Goal: Transaction & Acquisition: Purchase product/service

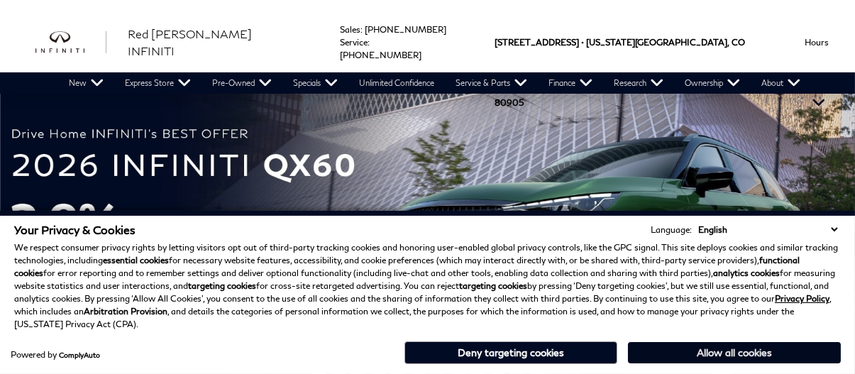
click at [721, 357] on button "Allow all cookies" at bounding box center [734, 352] width 213 height 21
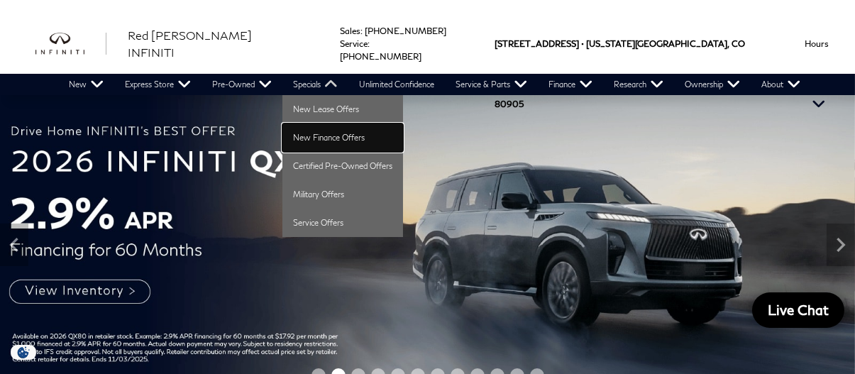
click at [324, 131] on link "New Finance Offers" at bounding box center [342, 137] width 121 height 28
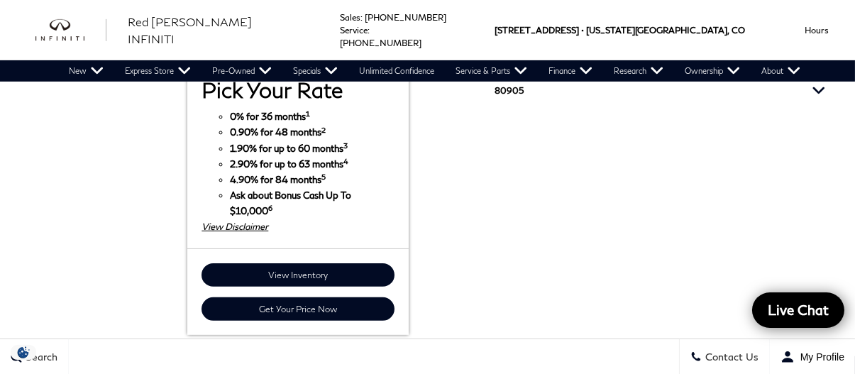
scroll to position [1064, 0]
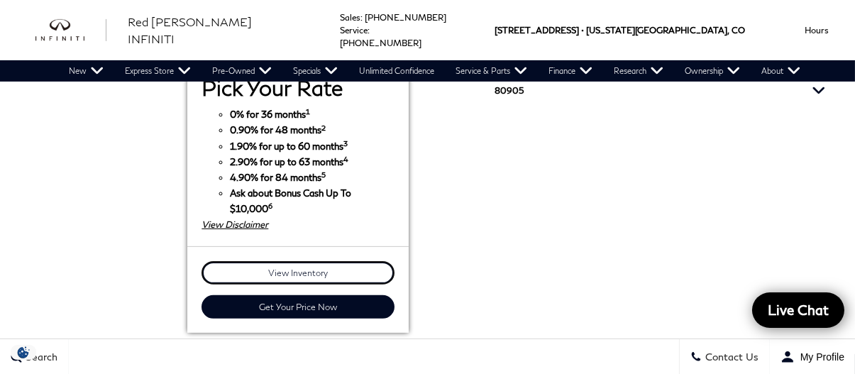
click at [338, 261] on link "View Inventory" at bounding box center [297, 272] width 193 height 23
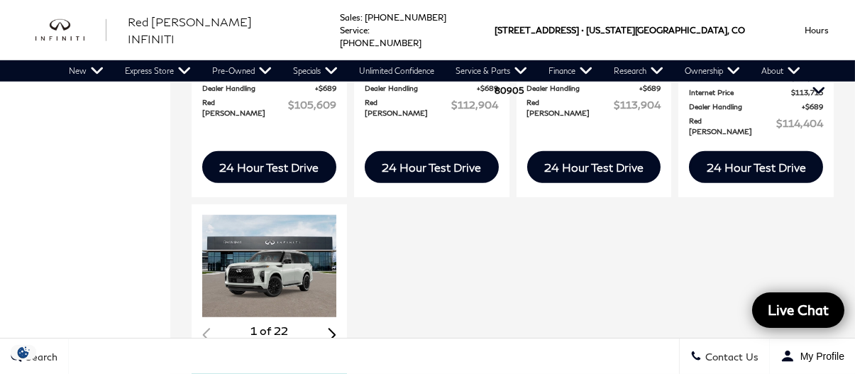
scroll to position [2057, 0]
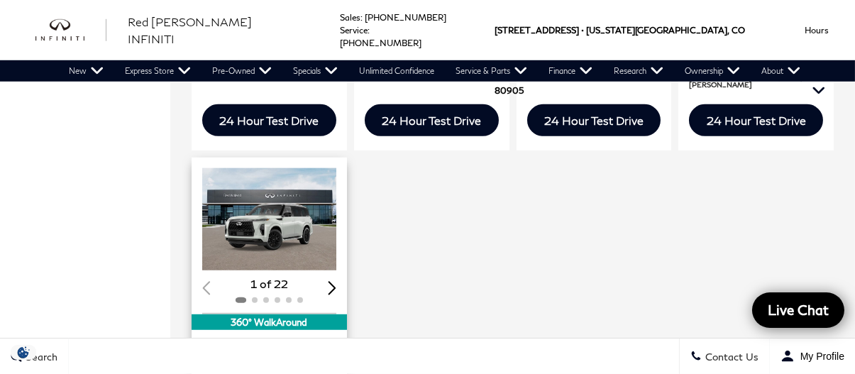
click at [282, 181] on img "1 / 2" at bounding box center [270, 219] width 137 height 103
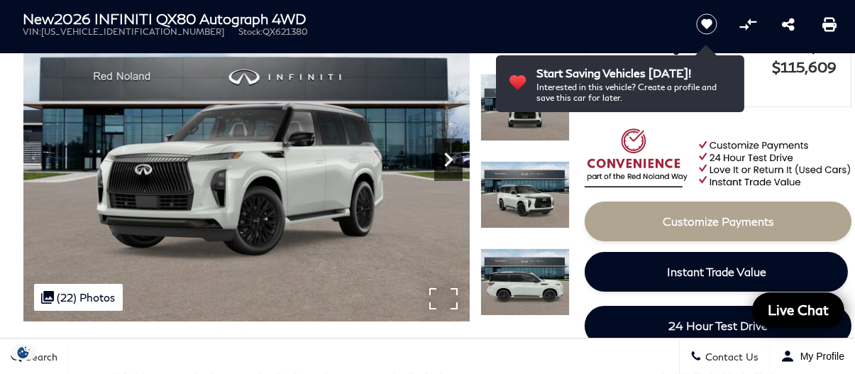
click at [449, 166] on icon "Next" at bounding box center [448, 159] width 28 height 28
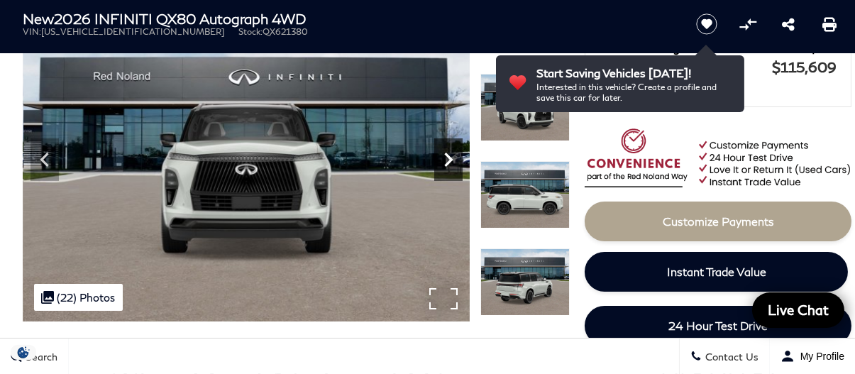
click at [449, 166] on icon "Next" at bounding box center [448, 159] width 28 height 28
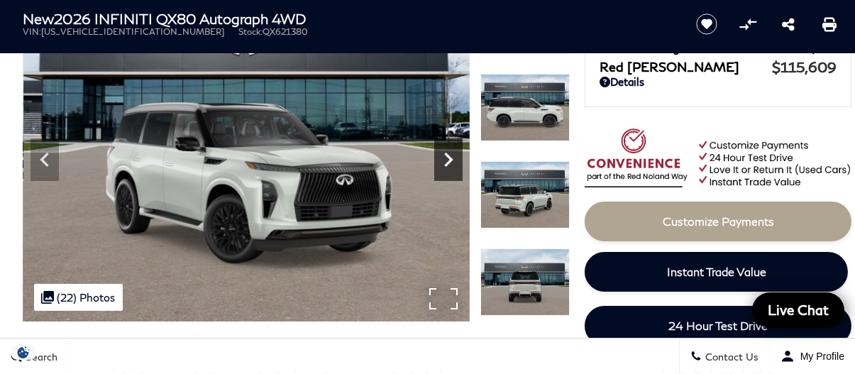
click at [449, 166] on icon "Next" at bounding box center [448, 159] width 28 height 28
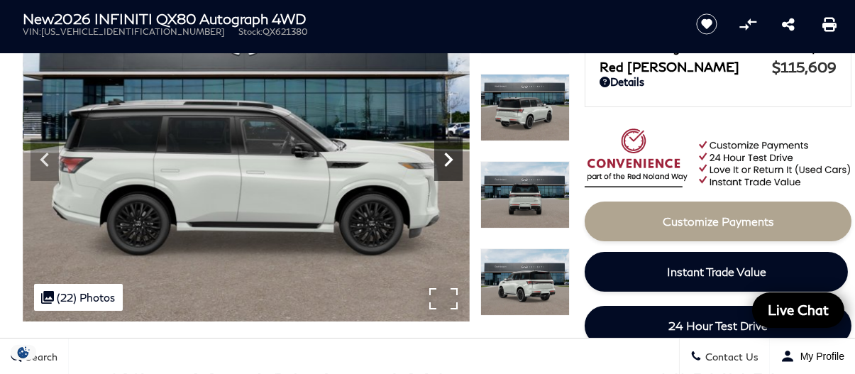
click at [449, 166] on icon "Next" at bounding box center [448, 159] width 28 height 28
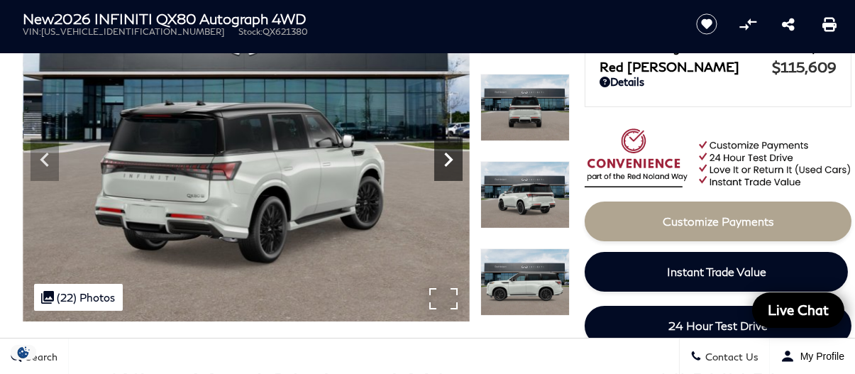
click at [449, 166] on icon "Next" at bounding box center [448, 159] width 28 height 28
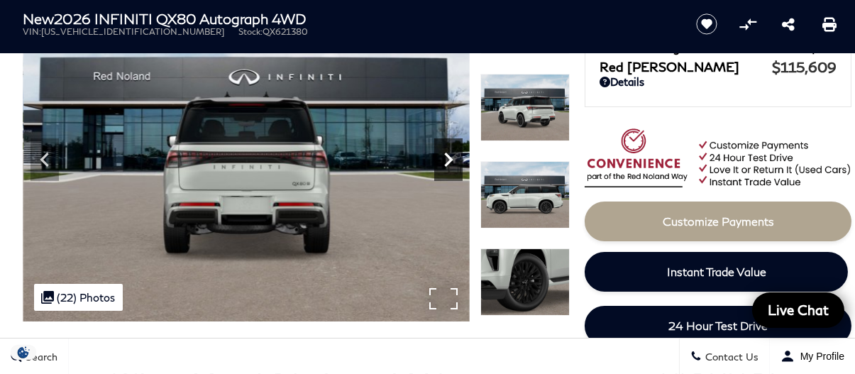
click at [449, 166] on icon "Next" at bounding box center [448, 159] width 28 height 28
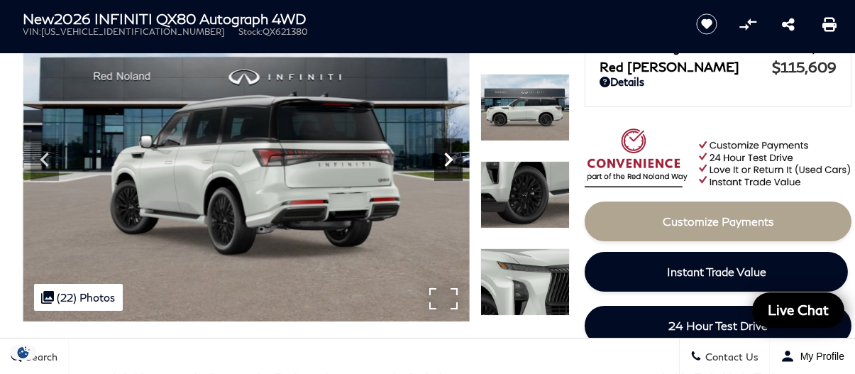
click at [449, 166] on icon "Next" at bounding box center [448, 159] width 28 height 28
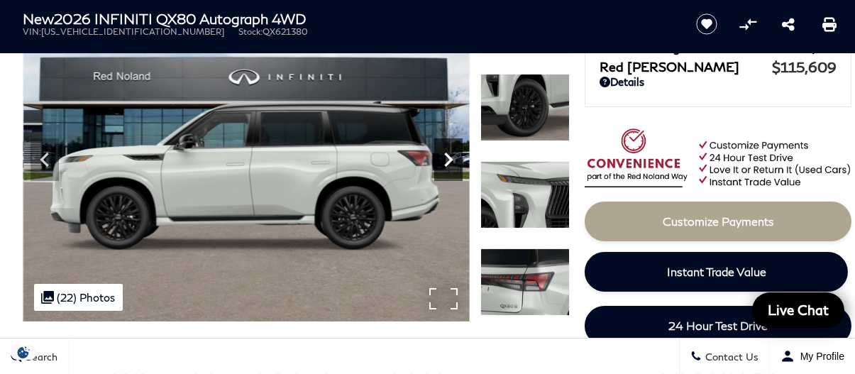
click at [449, 166] on icon "Next" at bounding box center [448, 159] width 28 height 28
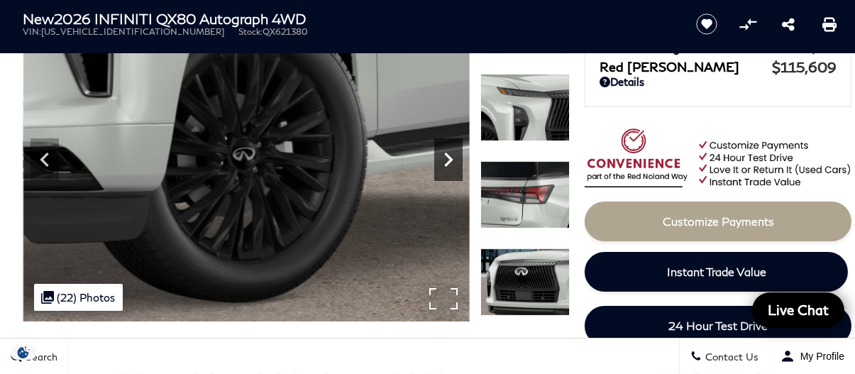
click at [449, 166] on icon "Next" at bounding box center [448, 159] width 28 height 28
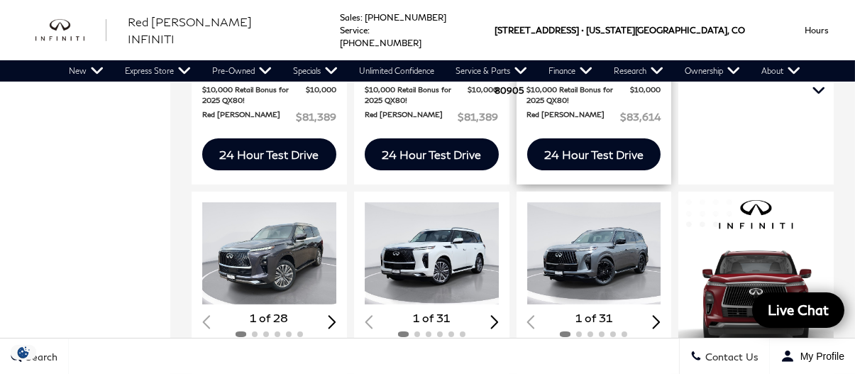
scroll to position [638, 0]
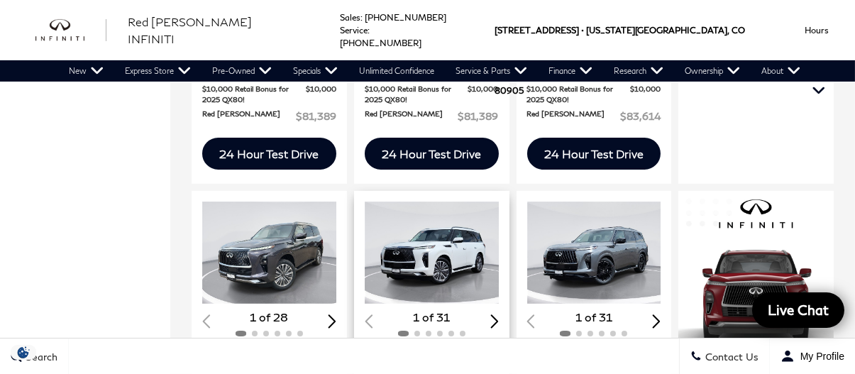
click at [453, 210] on img "1 / 2" at bounding box center [433, 252] width 137 height 103
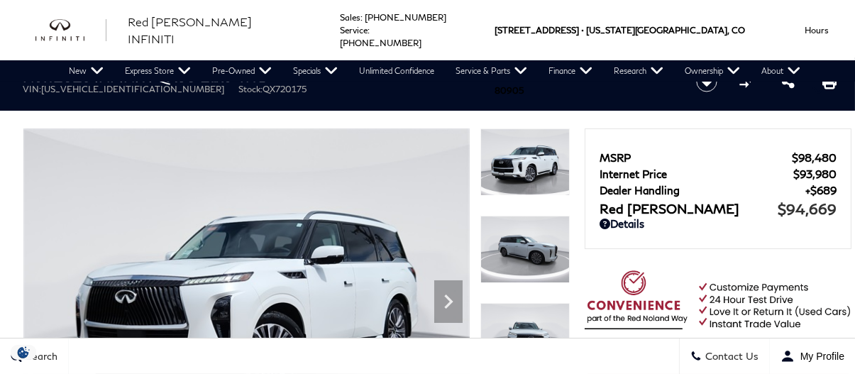
scroll to position [71, 0]
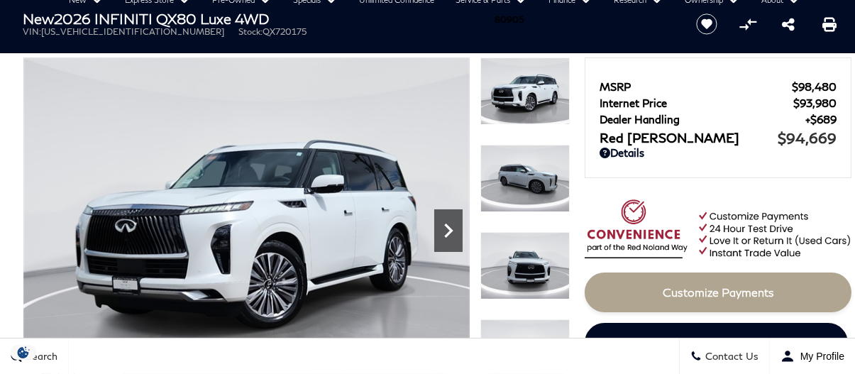
click at [454, 220] on icon "Next" at bounding box center [448, 230] width 28 height 28
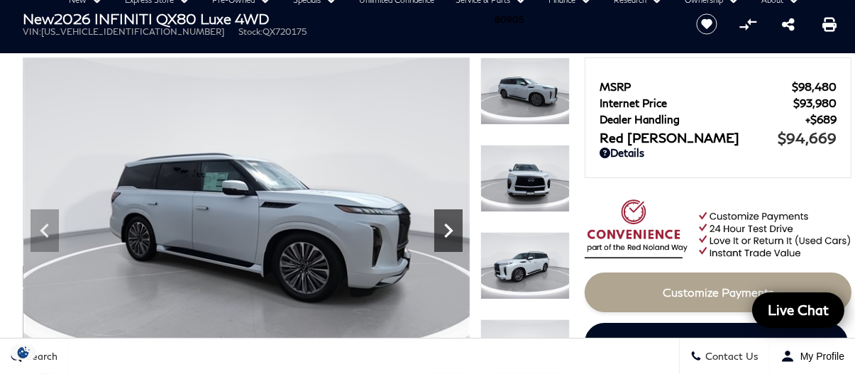
click at [454, 220] on icon "Next" at bounding box center [448, 230] width 28 height 28
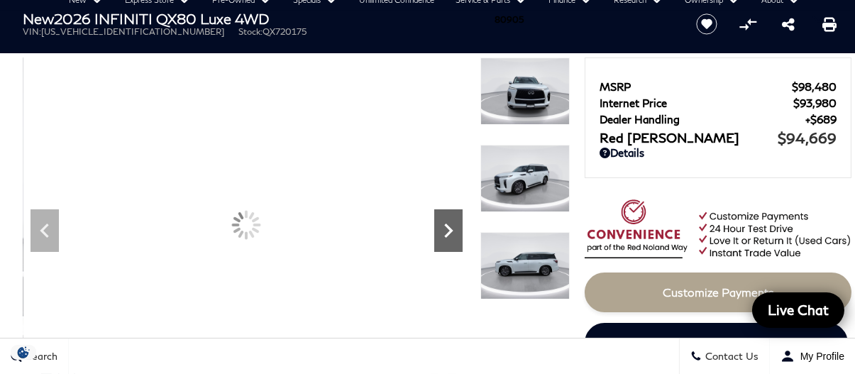
scroll to position [0, 0]
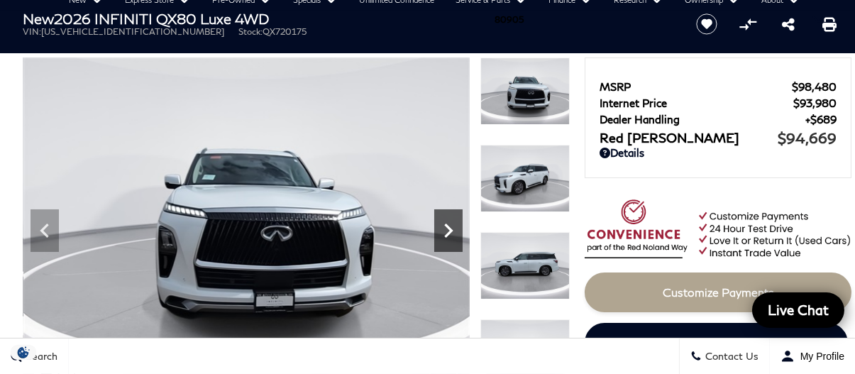
click at [454, 220] on icon "Next" at bounding box center [448, 230] width 28 height 28
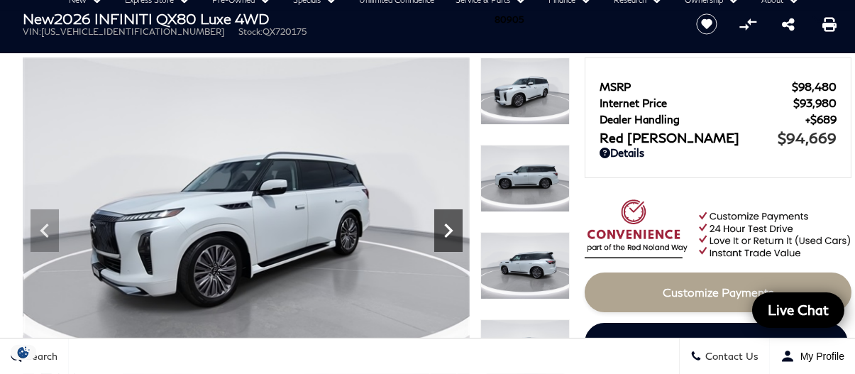
click at [454, 220] on icon "Next" at bounding box center [448, 230] width 28 height 28
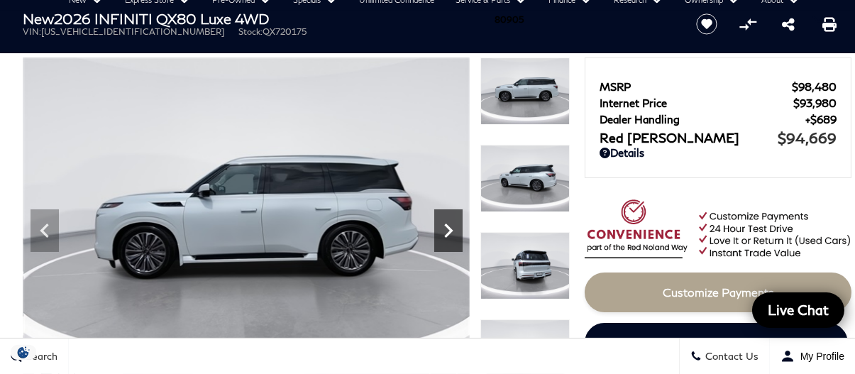
click at [454, 220] on icon "Next" at bounding box center [448, 230] width 28 height 28
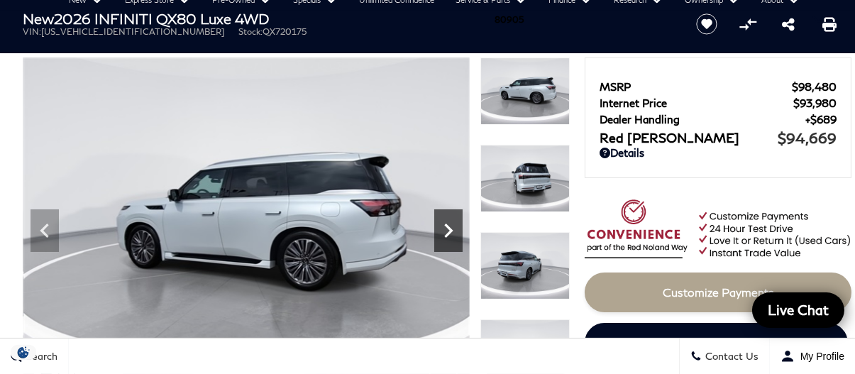
click at [454, 220] on icon "Next" at bounding box center [448, 230] width 28 height 28
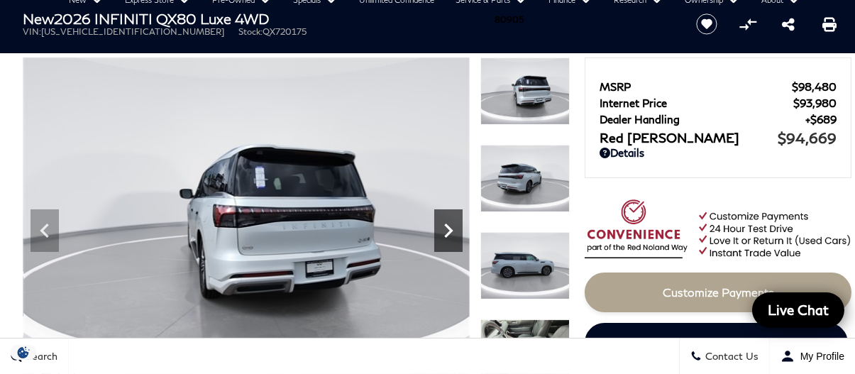
click at [454, 220] on icon "Next" at bounding box center [448, 230] width 28 height 28
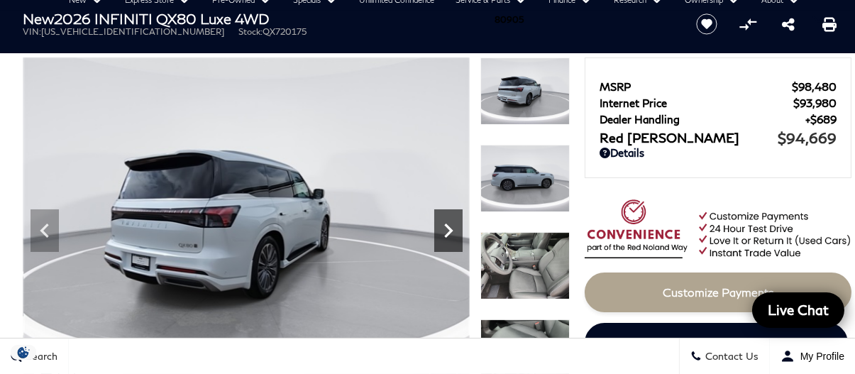
click at [454, 220] on icon "Next" at bounding box center [448, 230] width 28 height 28
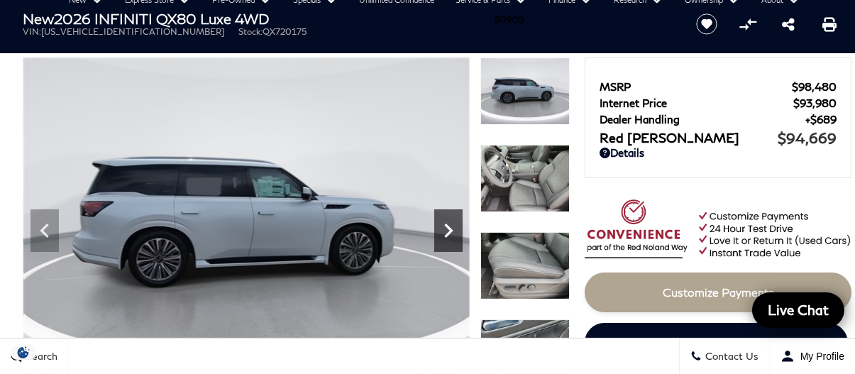
click at [454, 220] on icon "Next" at bounding box center [448, 230] width 28 height 28
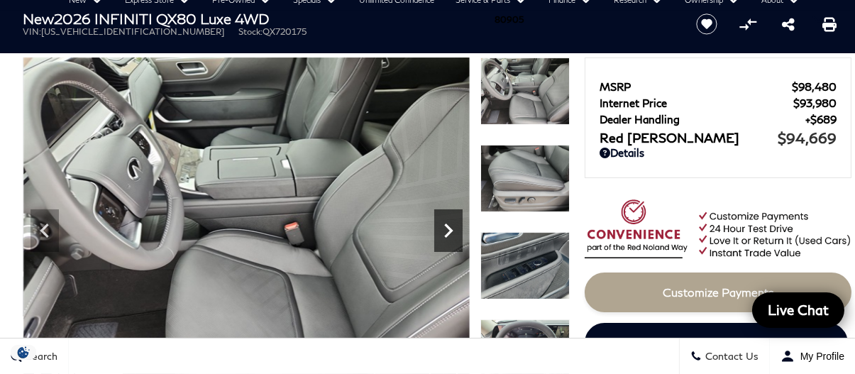
click at [454, 220] on icon "Next" at bounding box center [448, 230] width 28 height 28
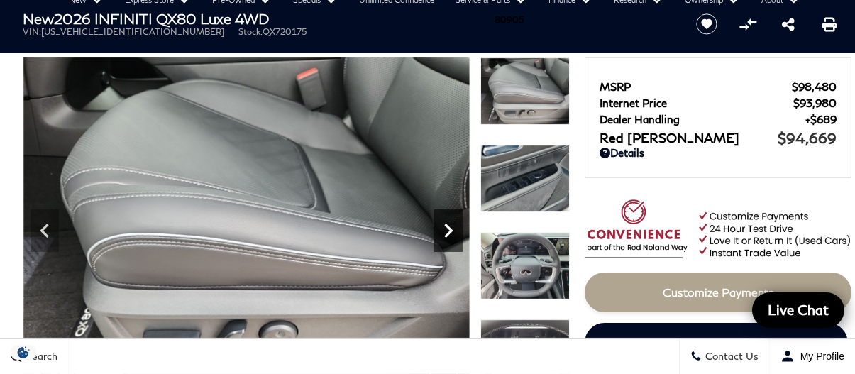
click at [454, 220] on icon "Next" at bounding box center [448, 230] width 28 height 28
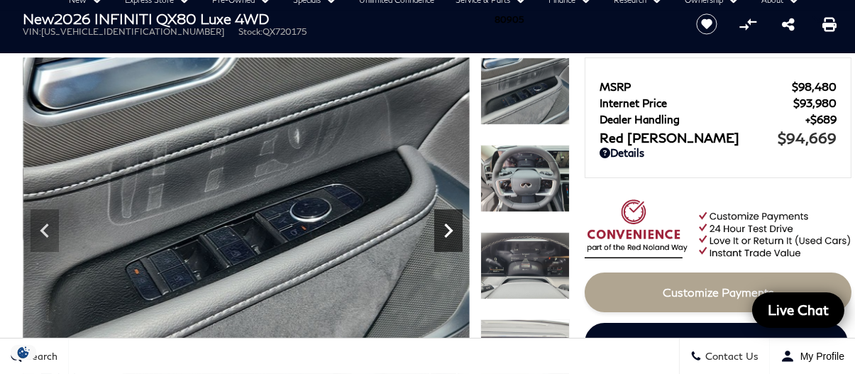
click at [454, 220] on icon "Next" at bounding box center [448, 230] width 28 height 28
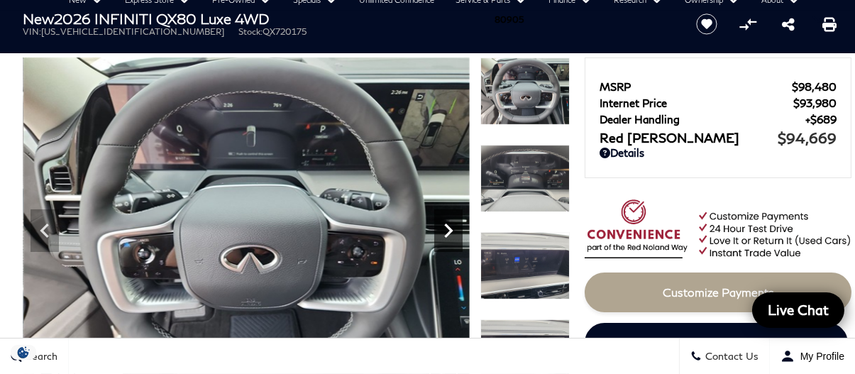
click at [454, 220] on icon "Next" at bounding box center [448, 230] width 28 height 28
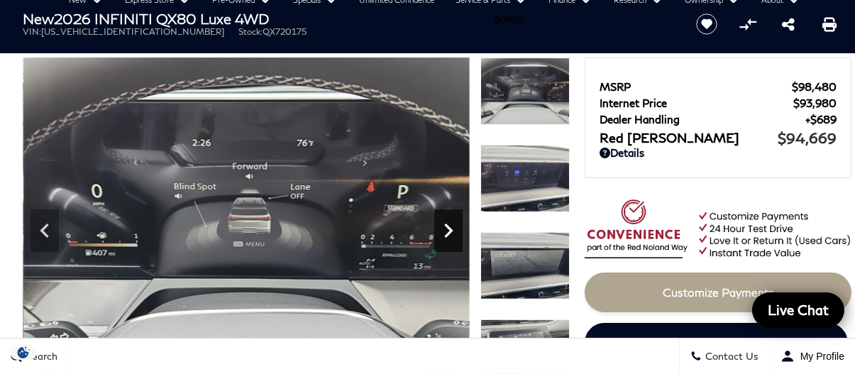
click at [454, 220] on icon "Next" at bounding box center [448, 230] width 28 height 28
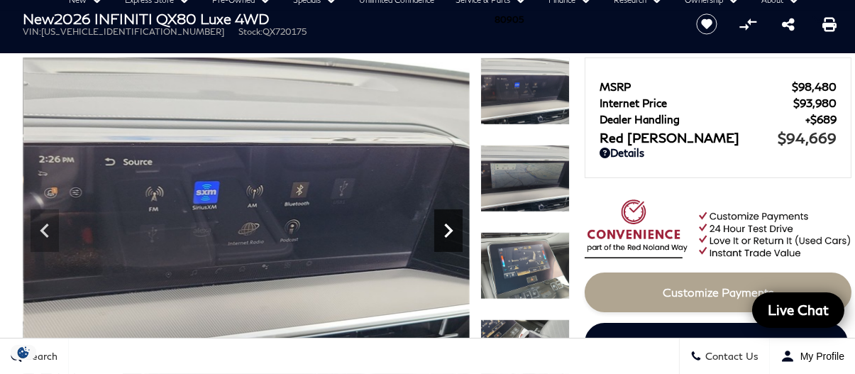
click at [454, 220] on icon "Next" at bounding box center [448, 230] width 28 height 28
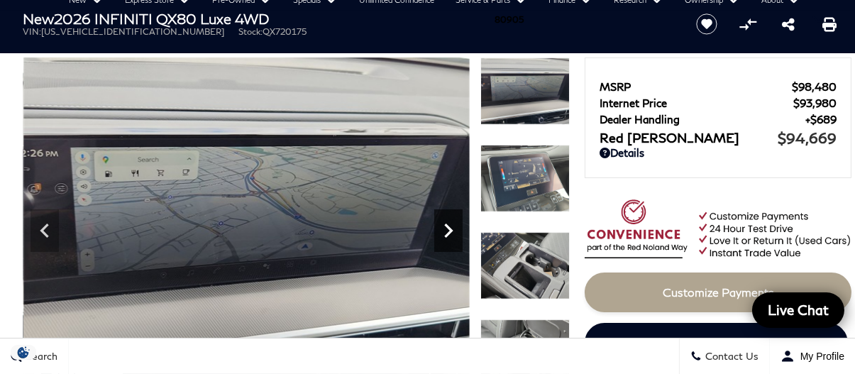
click at [454, 220] on icon "Next" at bounding box center [448, 230] width 28 height 28
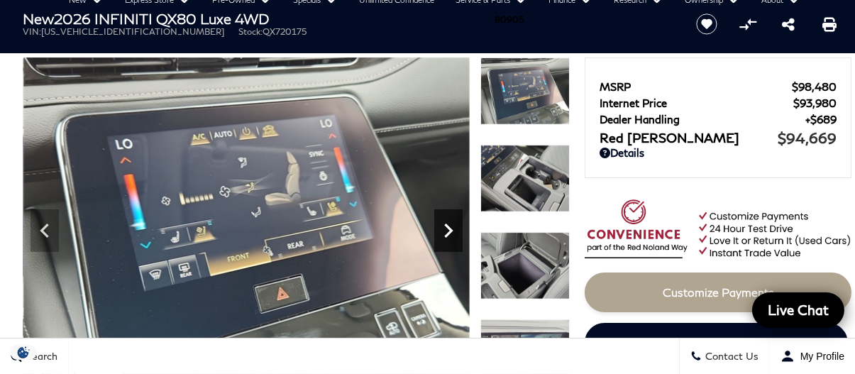
click at [453, 223] on icon "Next" at bounding box center [448, 230] width 28 height 28
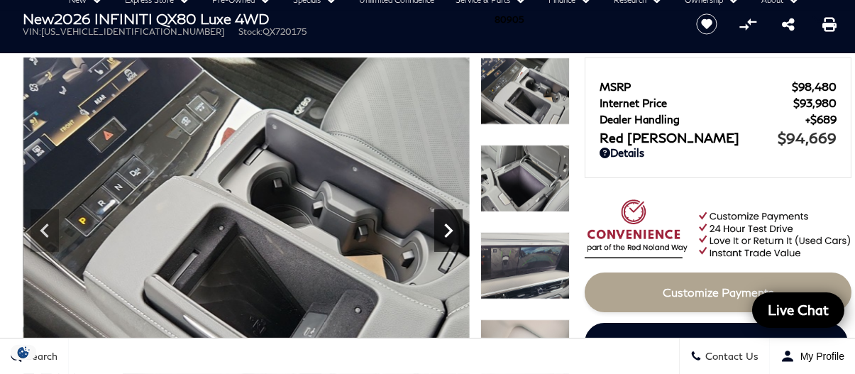
click at [453, 223] on icon "Next" at bounding box center [448, 230] width 28 height 28
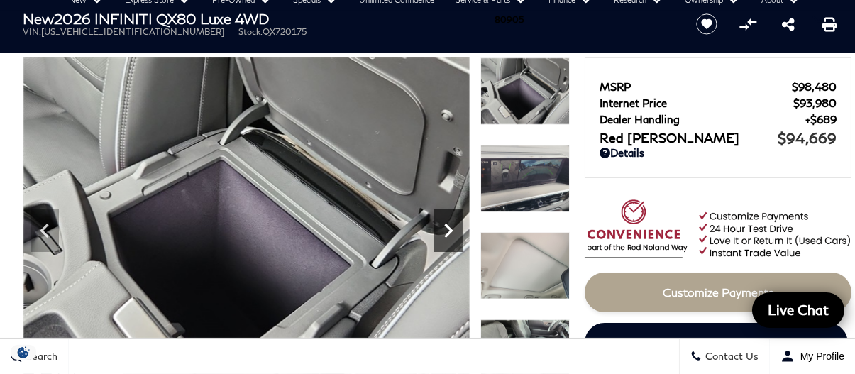
click at [453, 223] on icon "Next" at bounding box center [448, 230] width 28 height 28
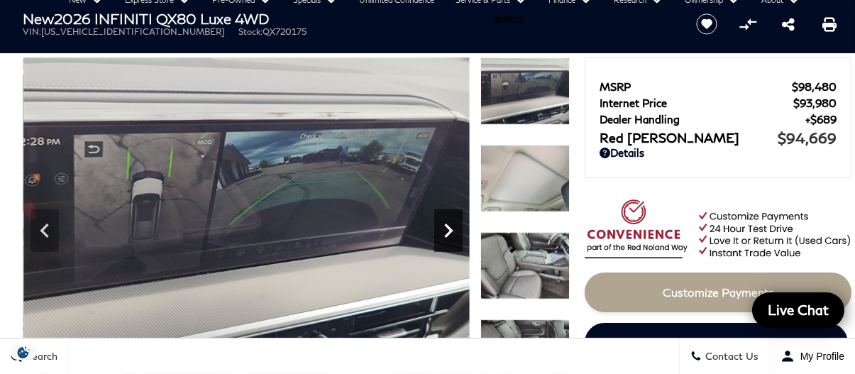
click at [453, 223] on icon "Next" at bounding box center [448, 230] width 28 height 28
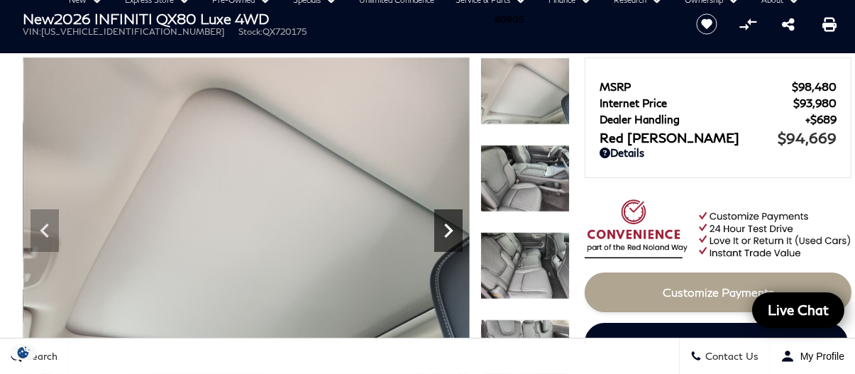
click at [453, 223] on icon "Next" at bounding box center [448, 230] width 28 height 28
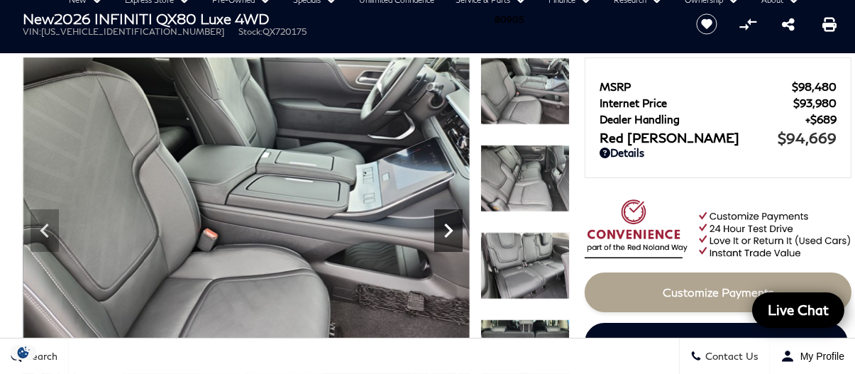
click at [453, 223] on icon "Next" at bounding box center [448, 230] width 28 height 28
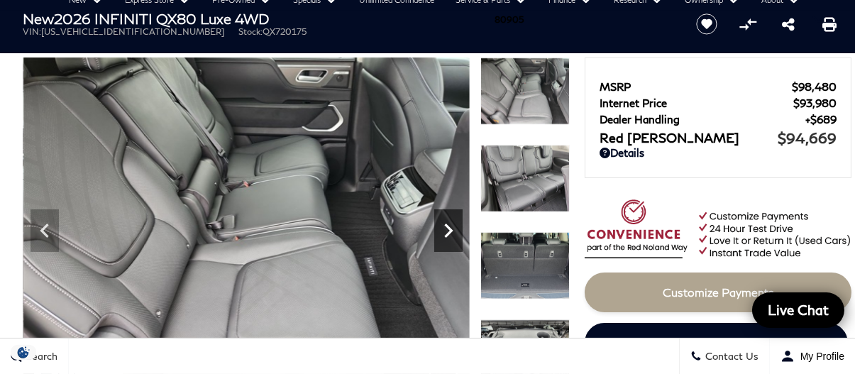
click at [446, 230] on icon "Next" at bounding box center [448, 230] width 28 height 28
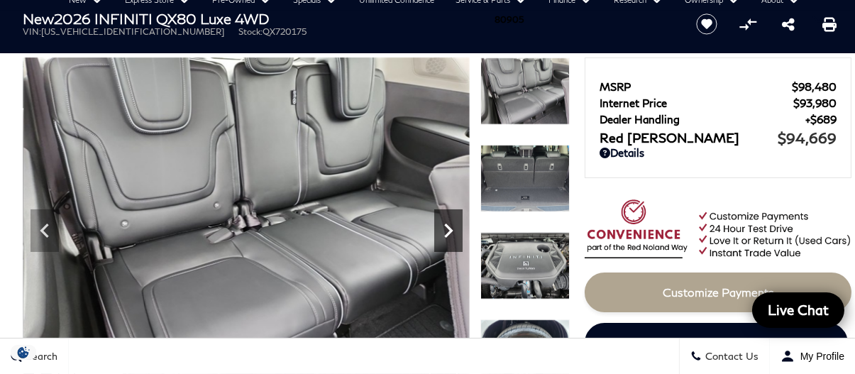
click at [446, 230] on icon "Next" at bounding box center [448, 230] width 28 height 28
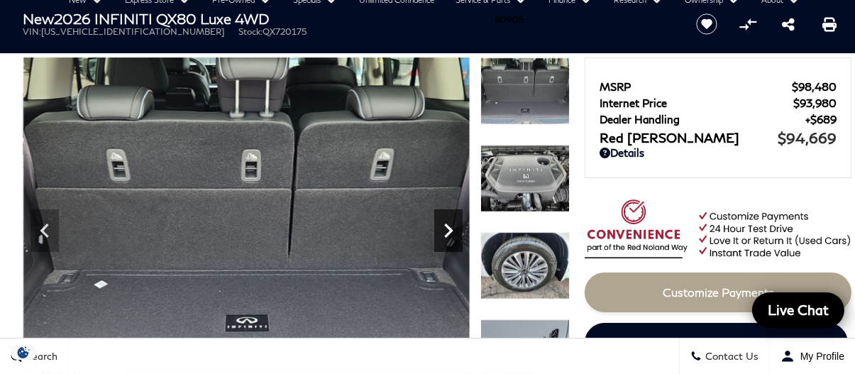
click at [445, 230] on icon "Next" at bounding box center [448, 230] width 28 height 28
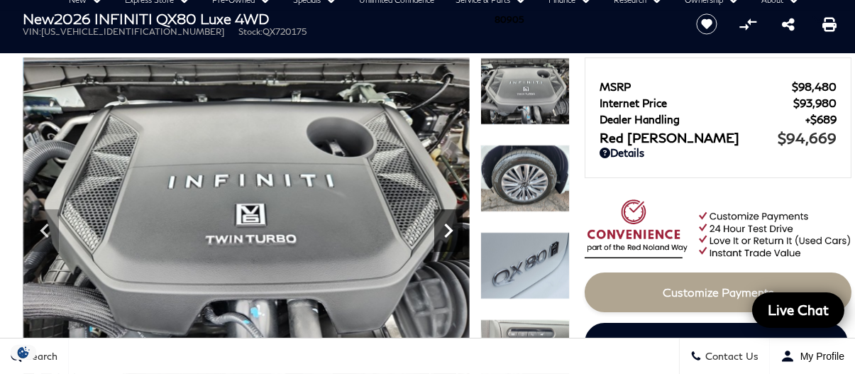
click at [445, 230] on icon "Next" at bounding box center [448, 230] width 28 height 28
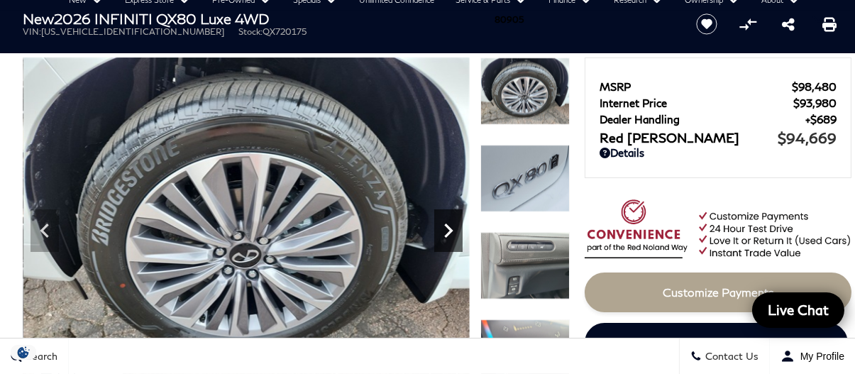
click at [445, 230] on icon "Next" at bounding box center [448, 230] width 28 height 28
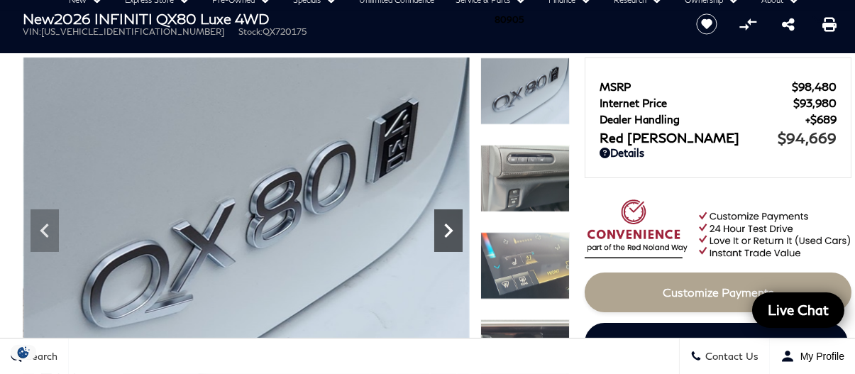
click at [445, 230] on icon "Next" at bounding box center [448, 230] width 28 height 28
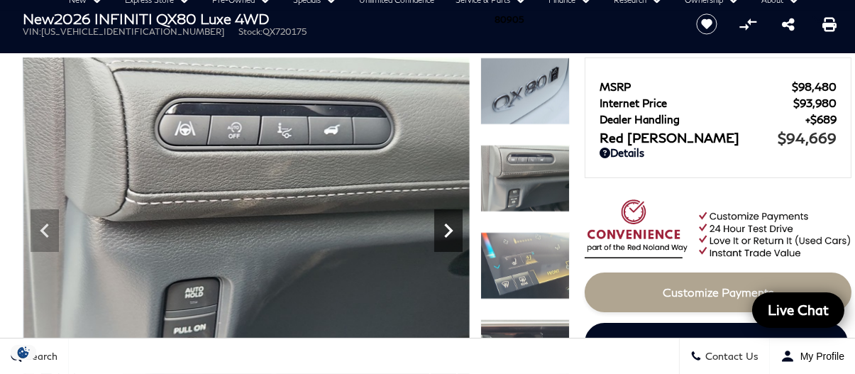
click at [445, 230] on icon "Next" at bounding box center [448, 230] width 28 height 28
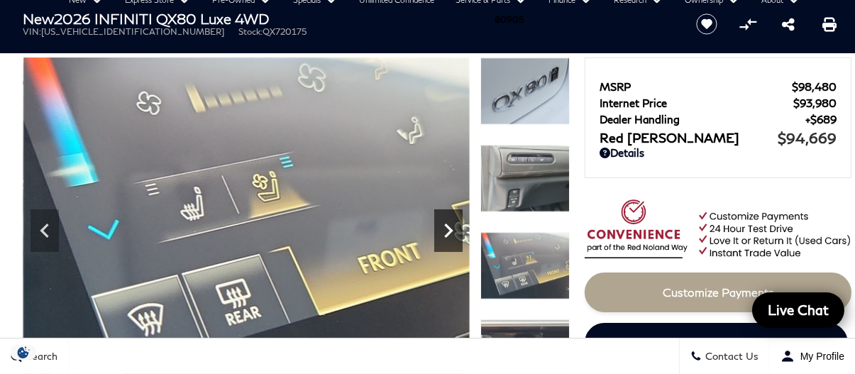
click at [445, 230] on icon "Next" at bounding box center [448, 230] width 28 height 28
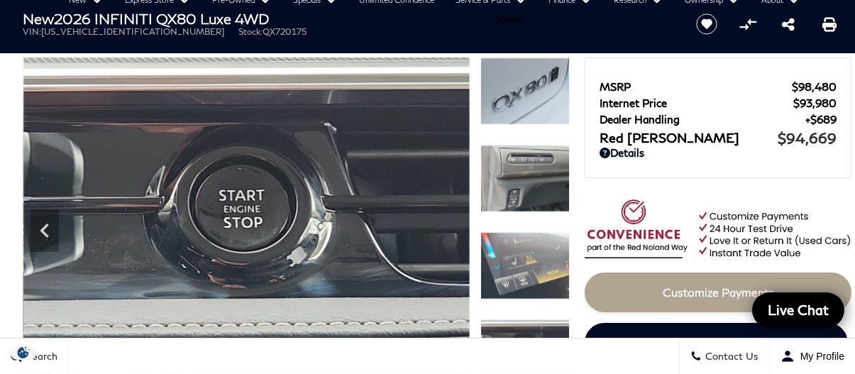
click at [445, 230] on img at bounding box center [246, 224] width 446 height 335
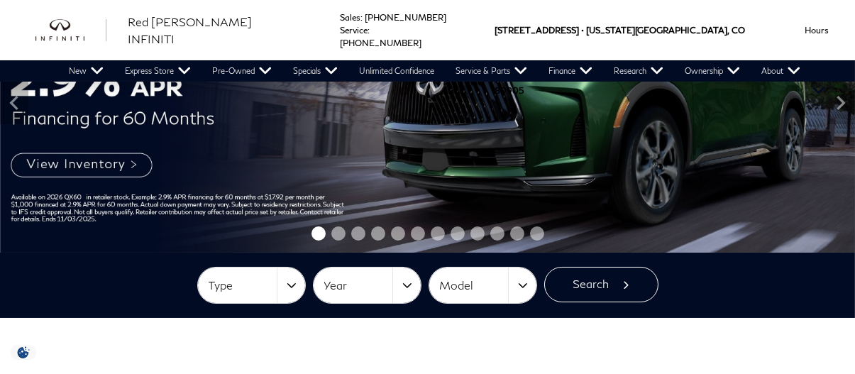
click at [126, 165] on img at bounding box center [427, 102] width 855 height 299
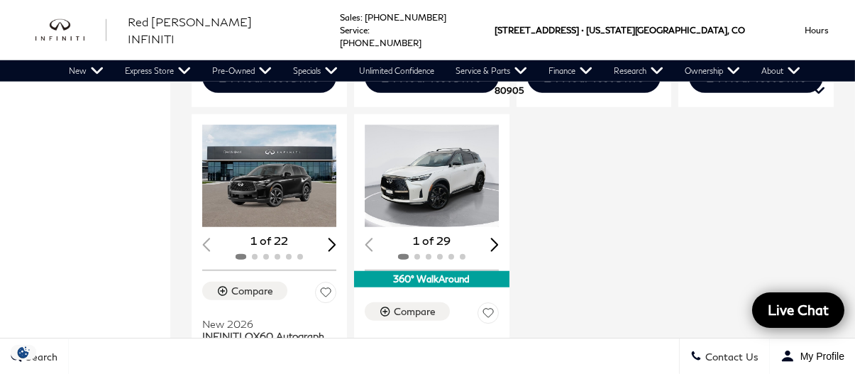
scroll to position [2482, 0]
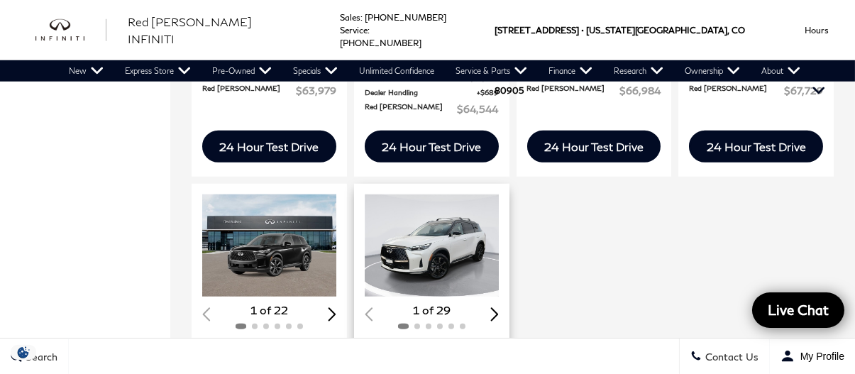
click at [433, 204] on img "1 / 2" at bounding box center [433, 245] width 137 height 103
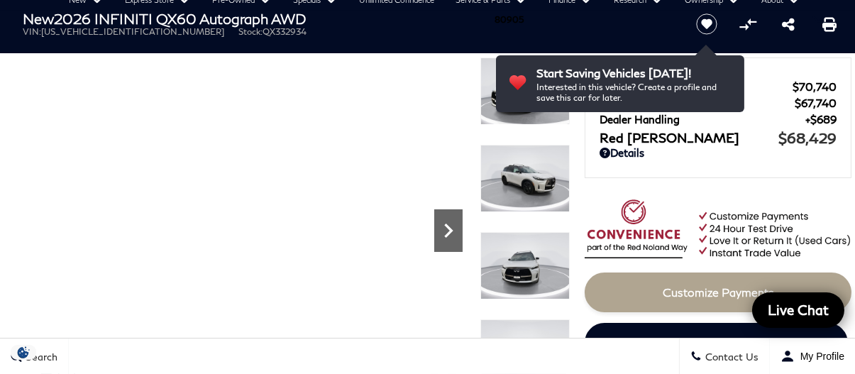
click at [449, 231] on icon "Next" at bounding box center [448, 230] width 9 height 14
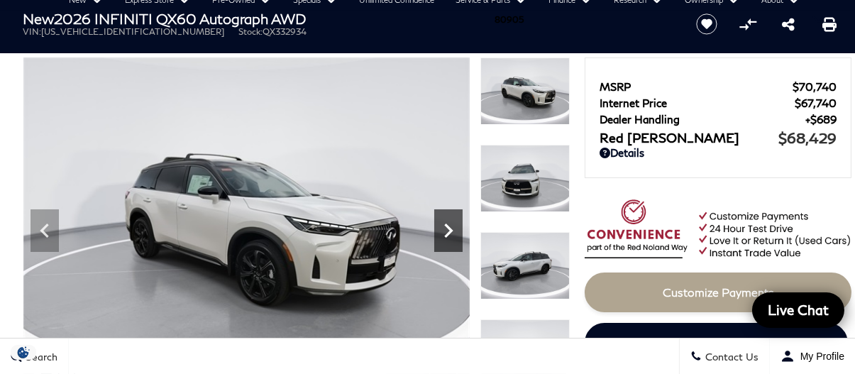
click at [449, 231] on icon "Next" at bounding box center [448, 230] width 9 height 14
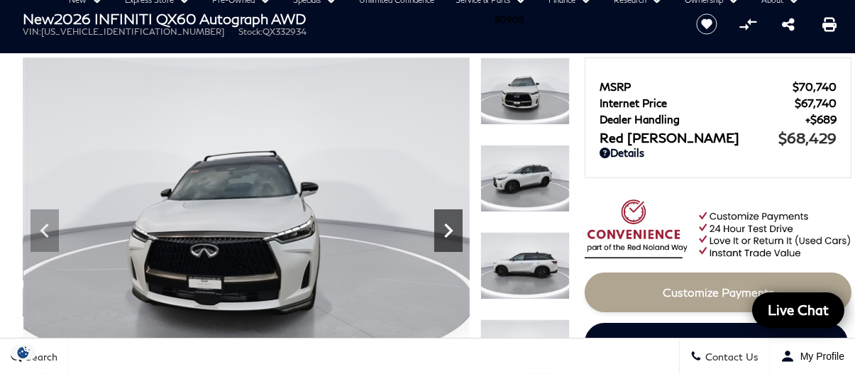
click at [449, 230] on icon "Next" at bounding box center [448, 230] width 9 height 14
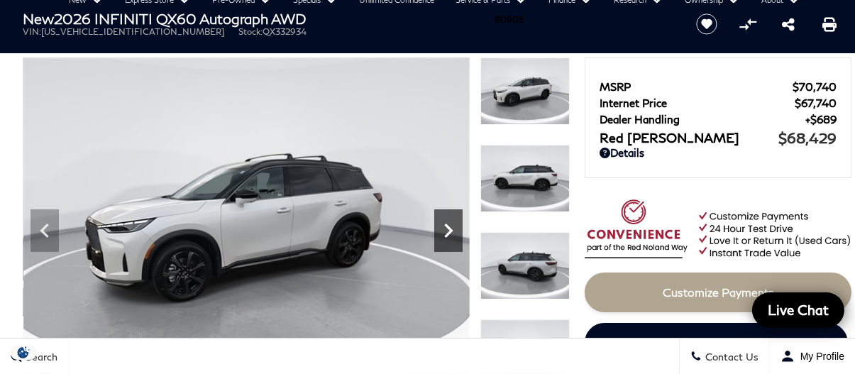
click at [449, 228] on icon "Next" at bounding box center [448, 230] width 9 height 14
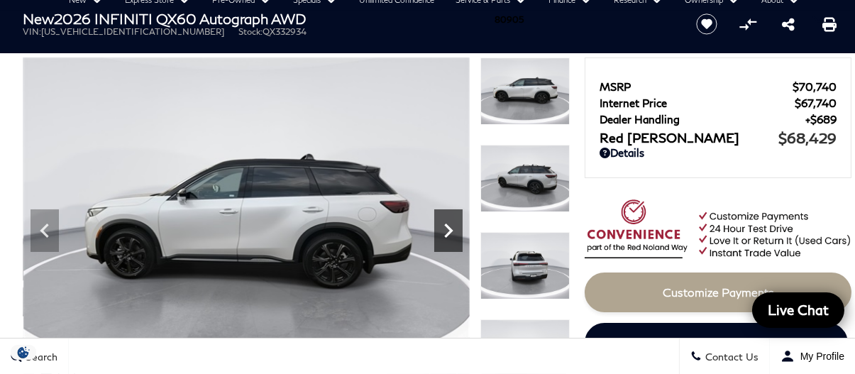
click at [449, 228] on icon "Next" at bounding box center [448, 230] width 9 height 14
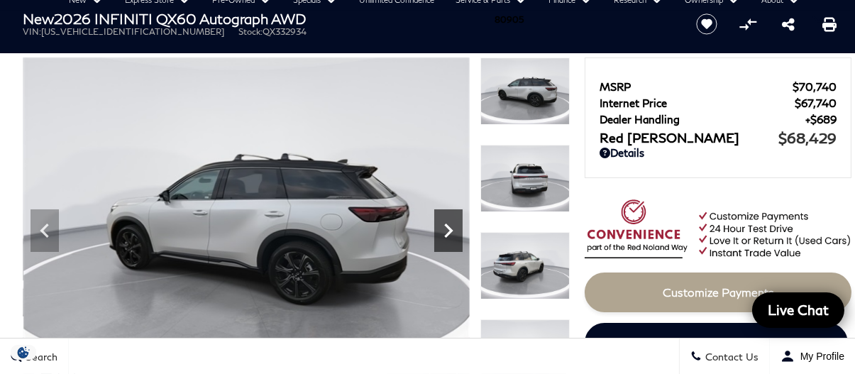
click at [449, 228] on icon "Next" at bounding box center [448, 230] width 9 height 14
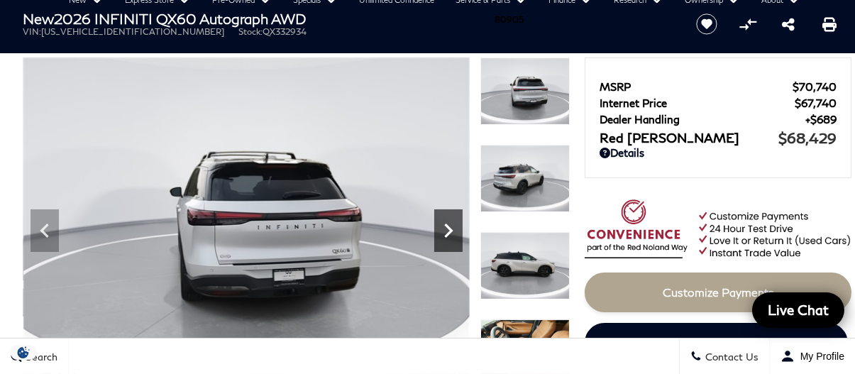
click at [449, 228] on icon "Next" at bounding box center [448, 230] width 9 height 14
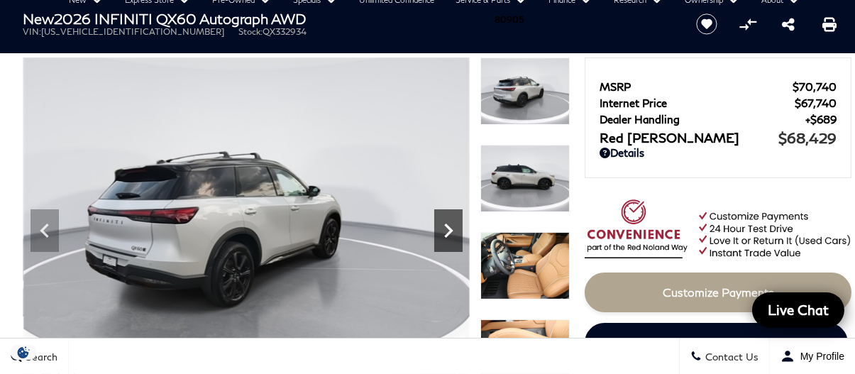
click at [449, 228] on icon "Next" at bounding box center [448, 230] width 9 height 14
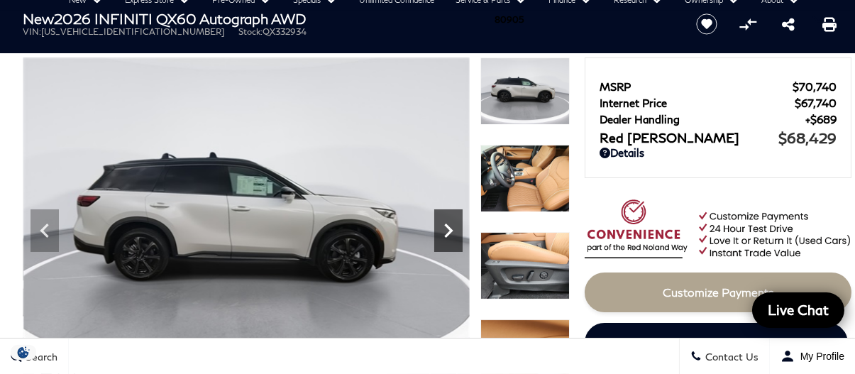
click at [449, 228] on icon "Next" at bounding box center [448, 230] width 9 height 14
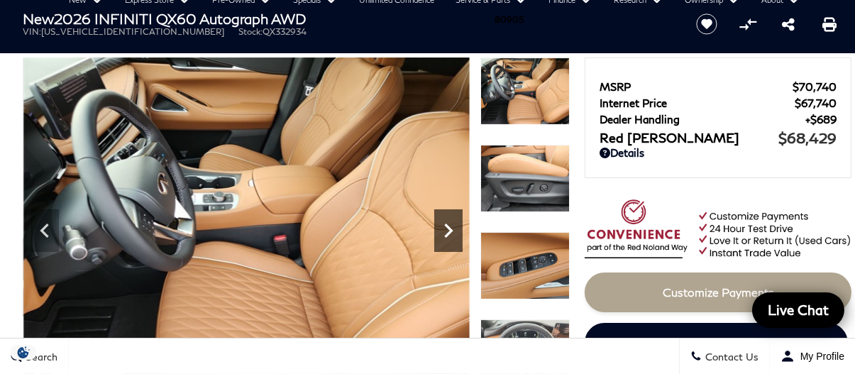
click at [449, 228] on icon "Next" at bounding box center [448, 230] width 9 height 14
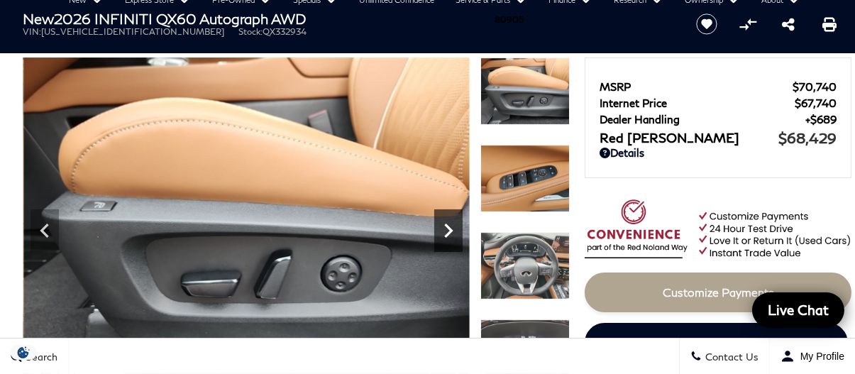
click at [449, 228] on icon "Next" at bounding box center [448, 230] width 9 height 14
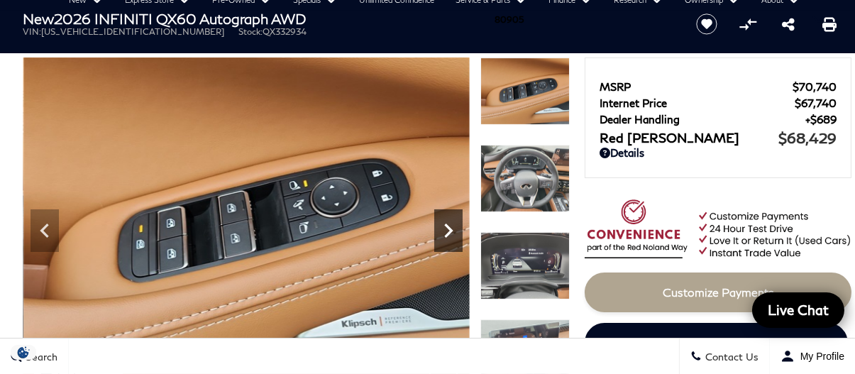
click at [449, 228] on icon "Next" at bounding box center [448, 230] width 9 height 14
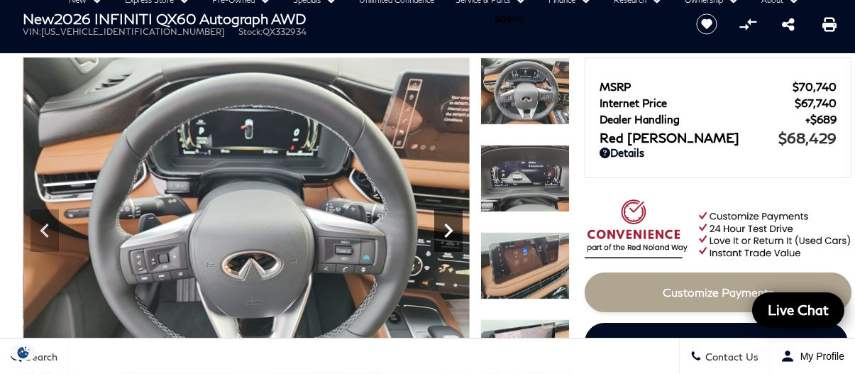
click at [449, 228] on icon "Next" at bounding box center [448, 230] width 9 height 14
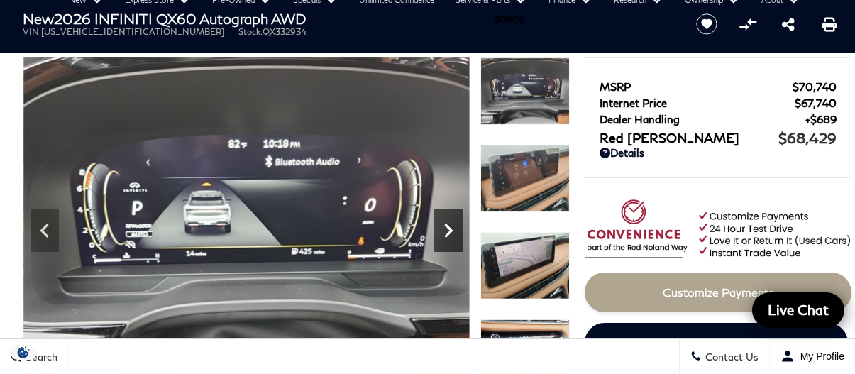
click at [449, 228] on icon "Next" at bounding box center [448, 230] width 9 height 14
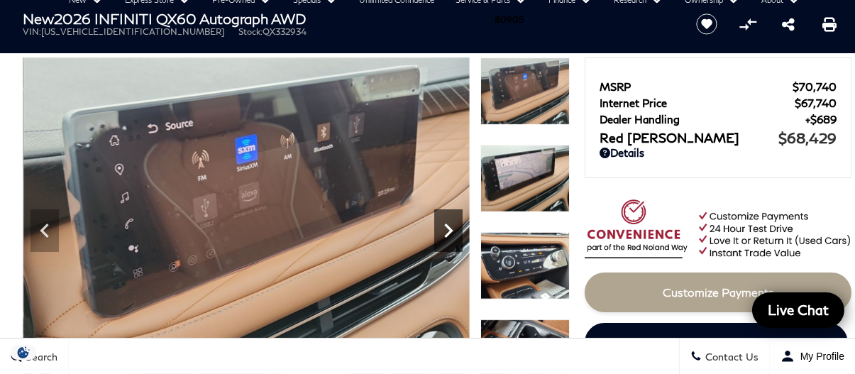
click at [449, 228] on icon "Next" at bounding box center [448, 230] width 9 height 14
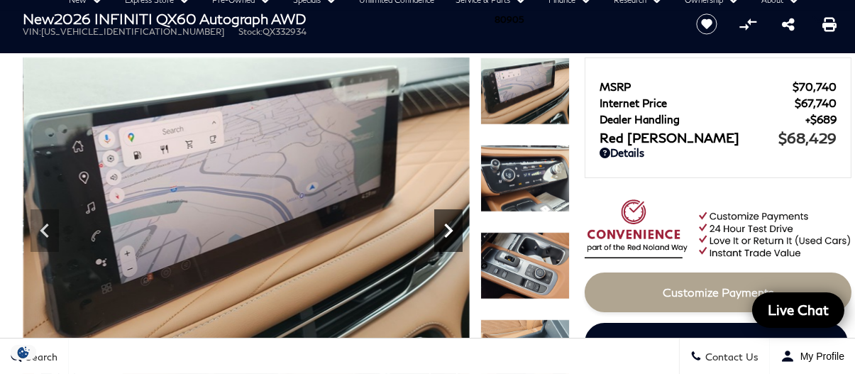
click at [449, 228] on icon "Next" at bounding box center [448, 230] width 9 height 14
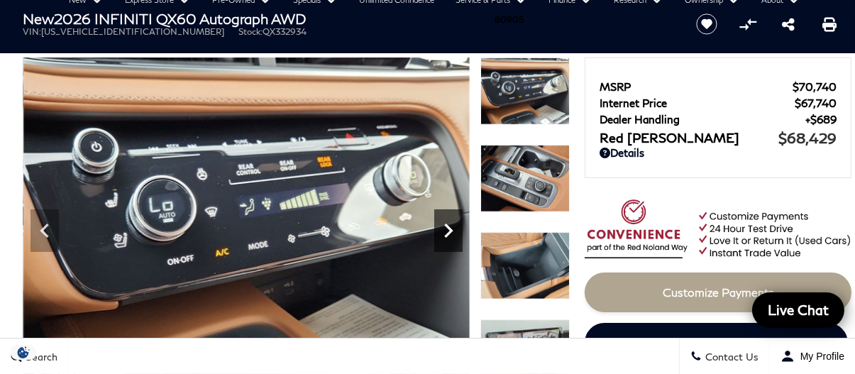
click at [449, 228] on icon "Next" at bounding box center [448, 230] width 9 height 14
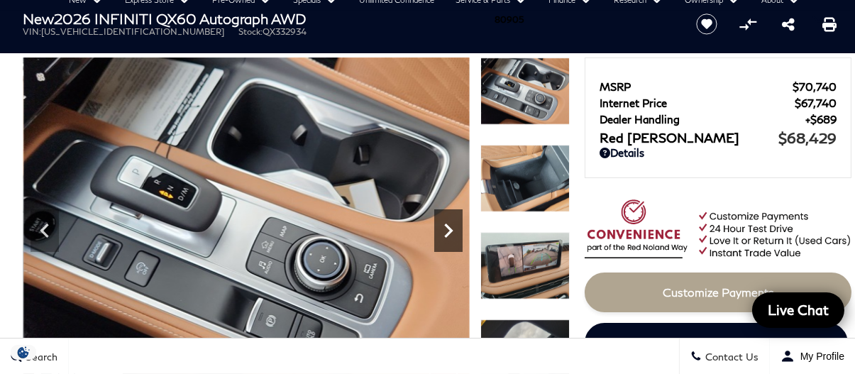
click at [449, 228] on icon "Next" at bounding box center [448, 230] width 9 height 14
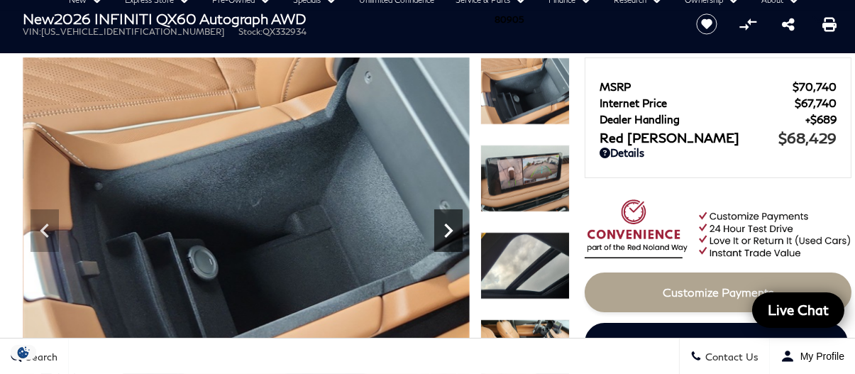
click at [449, 228] on icon "Next" at bounding box center [448, 230] width 9 height 14
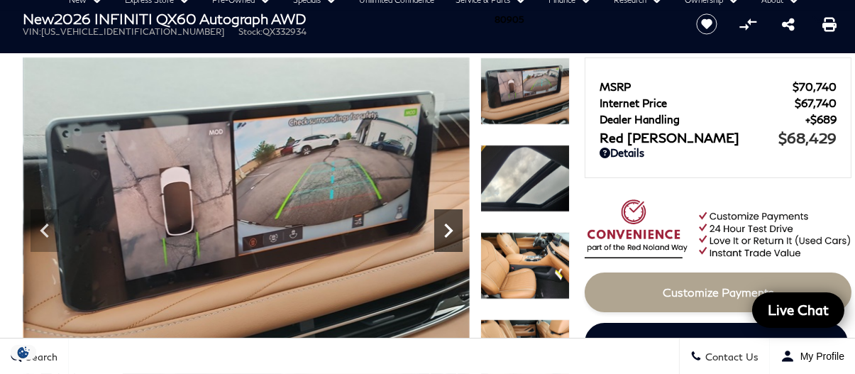
click at [449, 228] on icon "Next" at bounding box center [448, 230] width 9 height 14
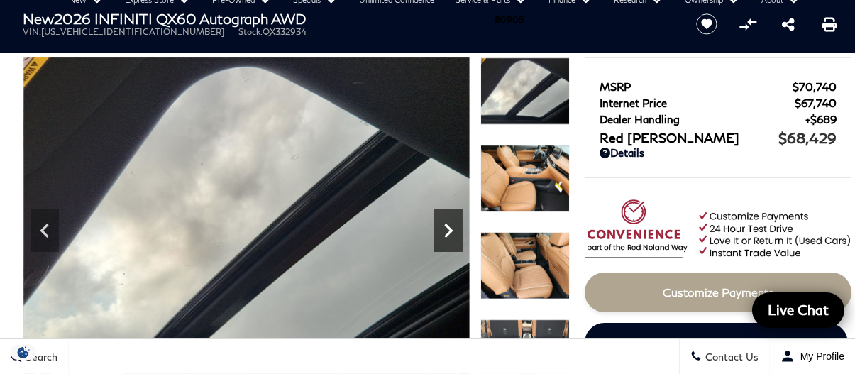
click at [449, 228] on icon "Next" at bounding box center [448, 230] width 9 height 14
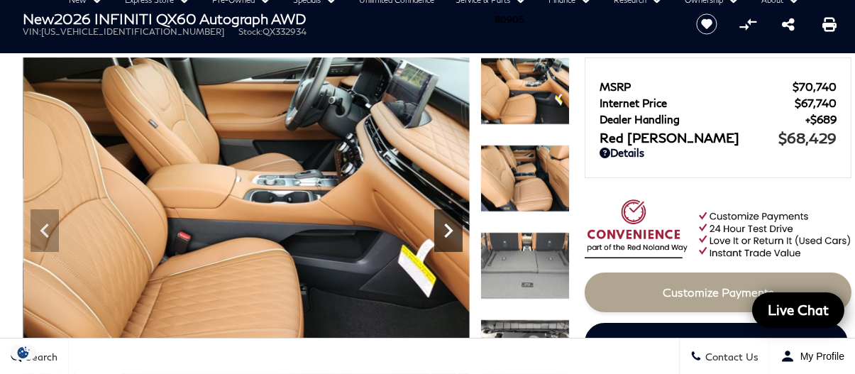
click at [449, 228] on icon "Next" at bounding box center [448, 230] width 9 height 14
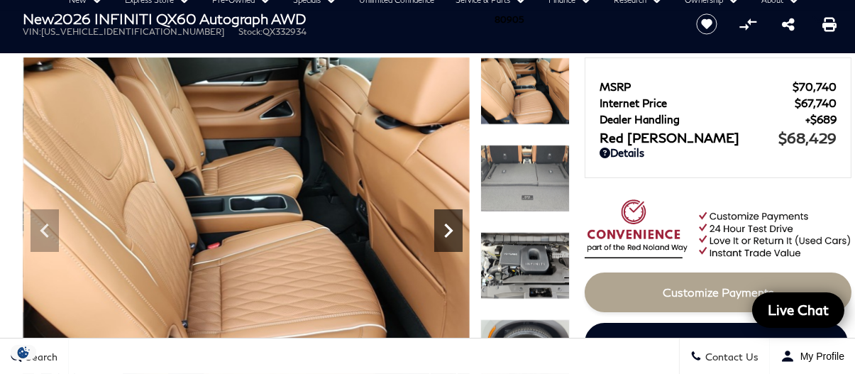
click at [449, 228] on icon "Next" at bounding box center [448, 230] width 9 height 14
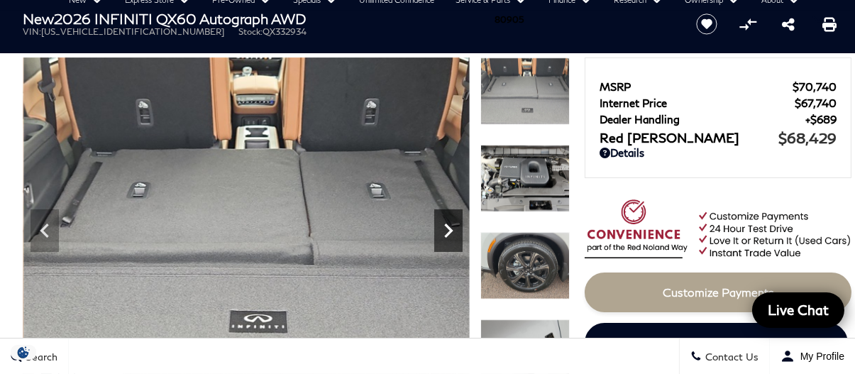
click at [449, 228] on icon "Next" at bounding box center [448, 230] width 9 height 14
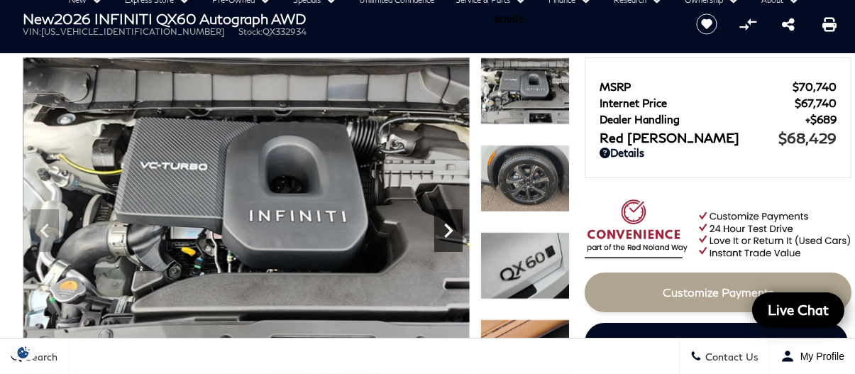
click at [449, 228] on icon "Next" at bounding box center [448, 230] width 9 height 14
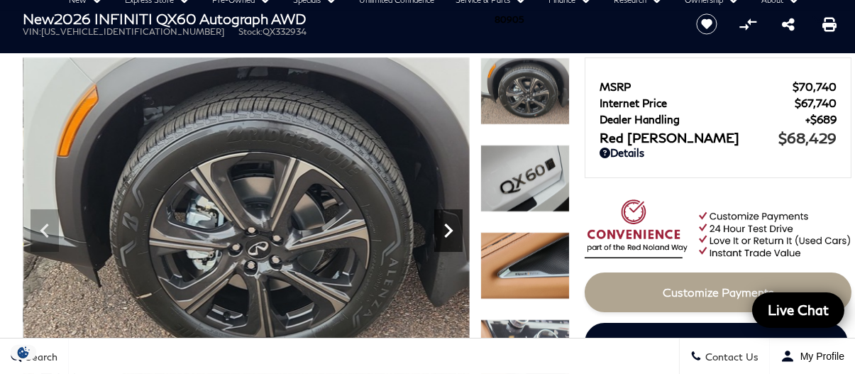
click at [449, 228] on icon "Next" at bounding box center [448, 230] width 9 height 14
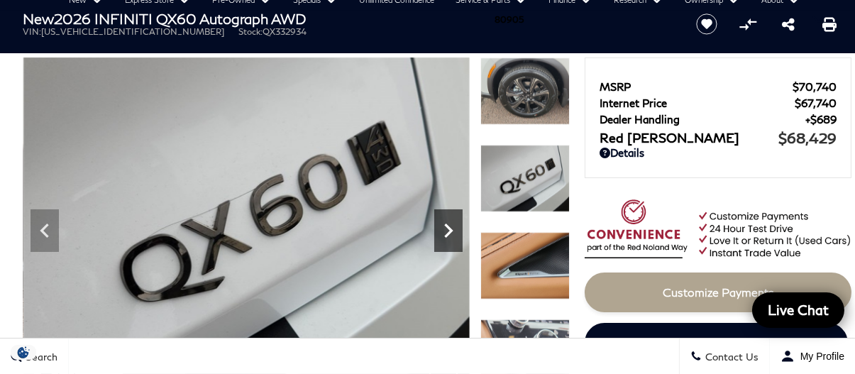
click at [449, 228] on icon "Next" at bounding box center [448, 230] width 9 height 14
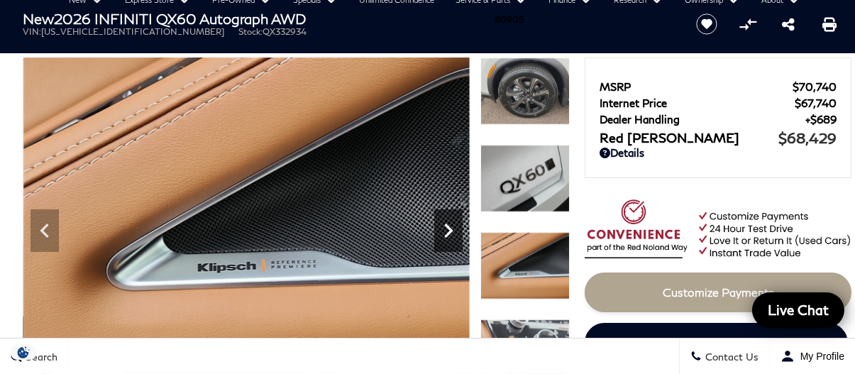
click at [449, 228] on icon "Next" at bounding box center [448, 230] width 9 height 14
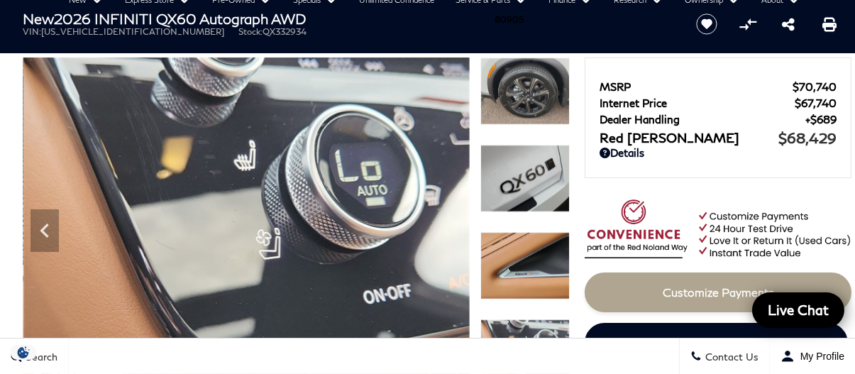
click at [449, 228] on img at bounding box center [246, 224] width 446 height 335
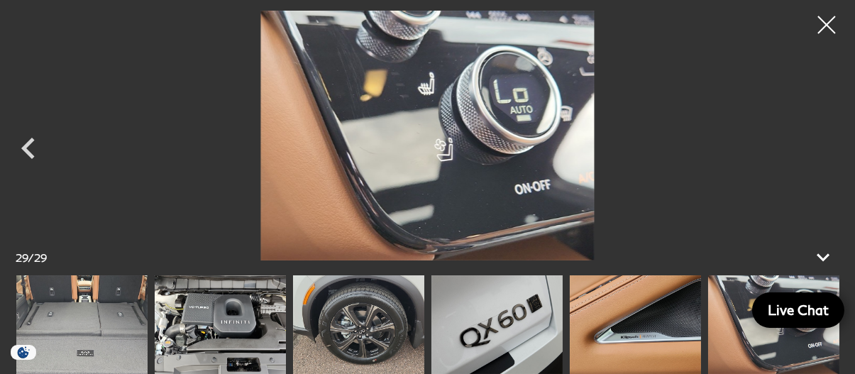
click at [816, 30] on div at bounding box center [825, 24] width 35 height 35
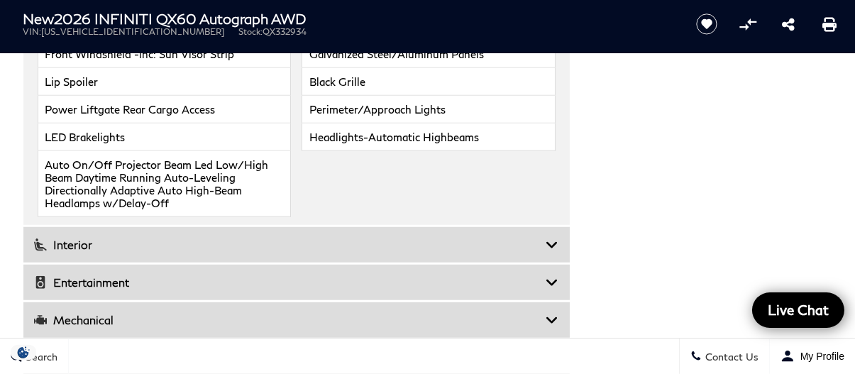
scroll to position [2411, 0]
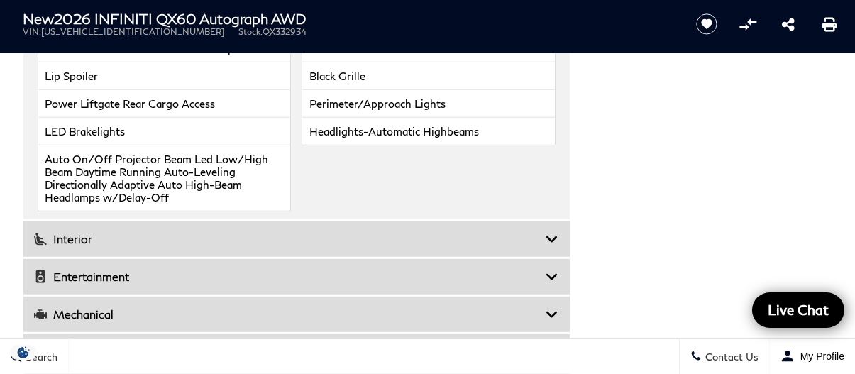
click at [551, 269] on icon at bounding box center [552, 276] width 13 height 14
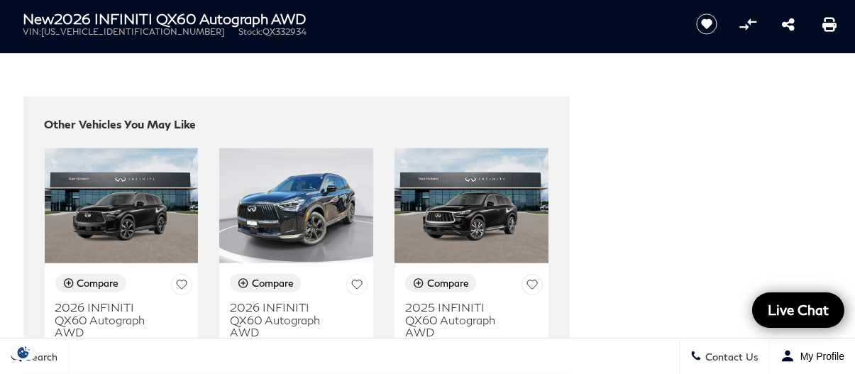
scroll to position [3333, 0]
